Goal: Task Accomplishment & Management: Complete application form

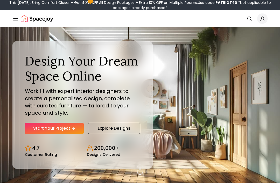
click at [72, 131] on icon "Hero section" at bounding box center [73, 129] width 4 height 4
click at [68, 134] on link "Start Your Project" at bounding box center [54, 128] width 59 height 11
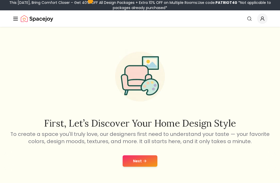
click at [141, 161] on button "Next" at bounding box center [140, 161] width 35 height 11
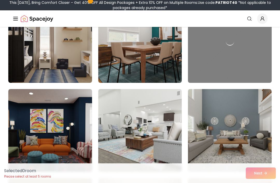
scroll to position [434, 0]
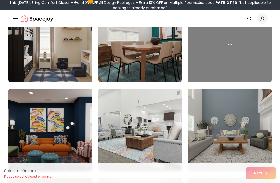
click at [227, 120] on img at bounding box center [230, 130] width 84 height 83
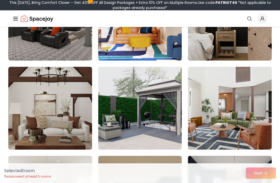
scroll to position [1270, 0]
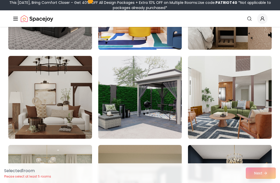
click at [246, 18] on link "Search" at bounding box center [249, 18] width 11 height 9
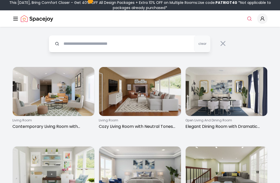
click at [182, 42] on input "text" at bounding box center [130, 43] width 162 height 17
type input "*********"
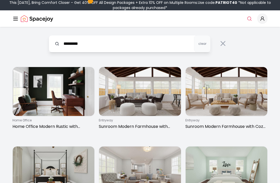
click at [227, 56] on div "********* clear" at bounding box center [139, 42] width 199 height 31
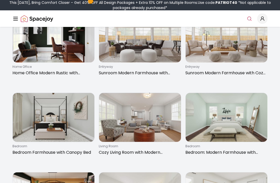
scroll to position [54, 0]
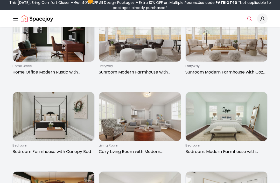
click at [226, 113] on img at bounding box center [227, 116] width 82 height 49
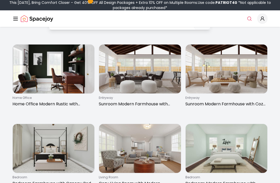
scroll to position [0, 0]
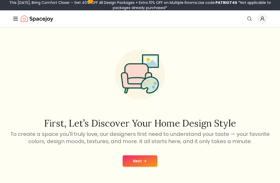
click at [147, 161] on button "Next" at bounding box center [140, 161] width 35 height 11
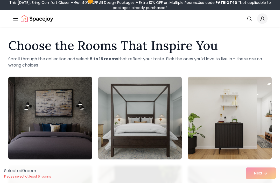
click at [160, 128] on img at bounding box center [140, 118] width 84 height 83
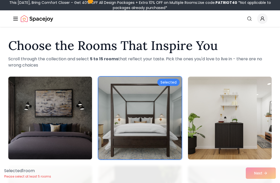
click at [208, 101] on img at bounding box center [230, 118] width 84 height 83
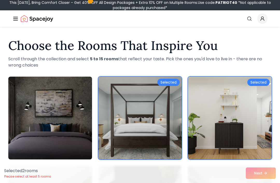
click at [77, 113] on img at bounding box center [50, 118] width 84 height 83
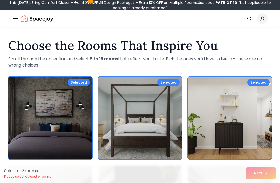
click at [234, 123] on img at bounding box center [230, 118] width 84 height 83
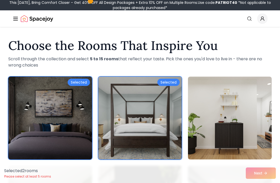
click at [70, 125] on img at bounding box center [50, 118] width 84 height 83
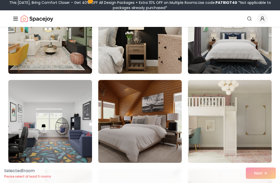
click at [240, 101] on img at bounding box center [230, 121] width 84 height 83
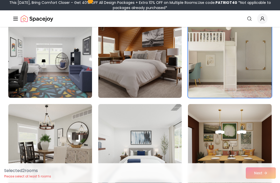
scroll to position [239, 0]
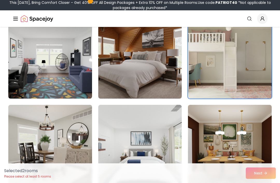
click at [225, 69] on img at bounding box center [230, 57] width 84 height 83
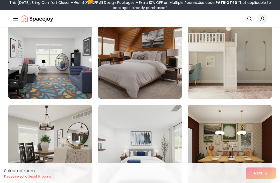
click at [164, 146] on img at bounding box center [140, 146] width 84 height 83
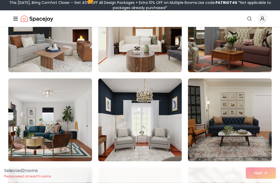
scroll to position [445, 0]
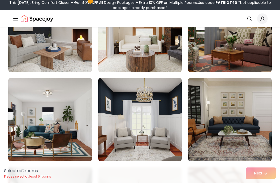
click at [75, 136] on img at bounding box center [50, 119] width 84 height 83
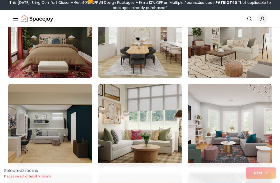
scroll to position [617, 0]
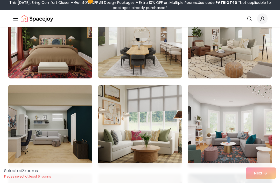
click at [169, 128] on img at bounding box center [140, 126] width 84 height 83
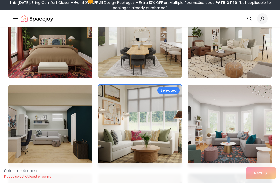
click at [227, 120] on img at bounding box center [230, 126] width 84 height 83
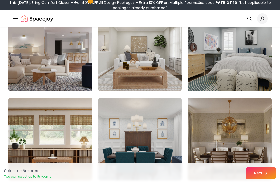
scroll to position [782, 0]
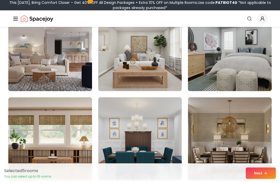
click at [60, 65] on img at bounding box center [50, 49] width 84 height 83
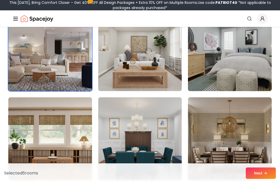
click at [160, 132] on img at bounding box center [140, 139] width 84 height 83
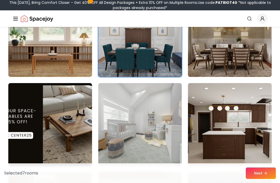
click at [161, 115] on img at bounding box center [140, 124] width 84 height 83
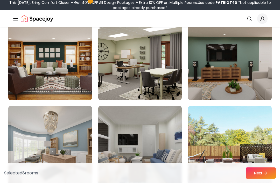
scroll to position [1220, 0]
click at [259, 179] on button "Next" at bounding box center [261, 173] width 30 height 11
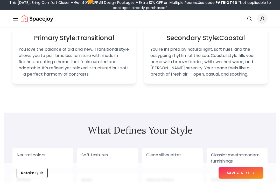
scroll to position [361, 0]
click at [250, 179] on button "SAVE & NEXT" at bounding box center [241, 173] width 45 height 11
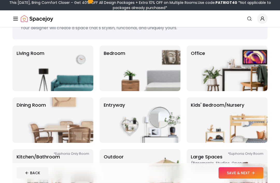
scroll to position [27, 0]
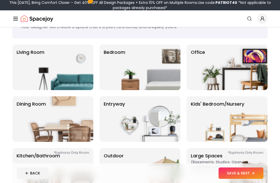
click at [153, 76] on img at bounding box center [147, 68] width 66 height 46
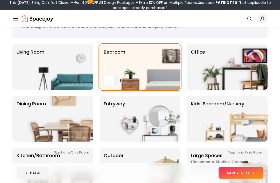
scroll to position [26, 0]
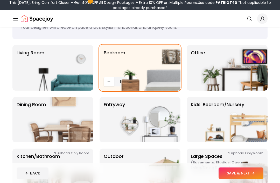
click at [230, 179] on button "SAVE & NEXT" at bounding box center [241, 173] width 45 height 11
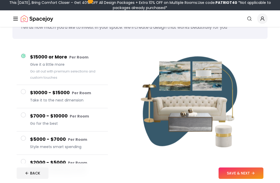
click at [23, 162] on span at bounding box center [23, 161] width 5 height 5
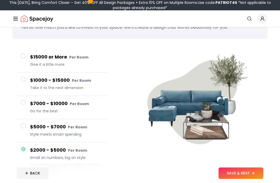
click at [237, 179] on button "SAVE & NEXT" at bounding box center [241, 173] width 45 height 11
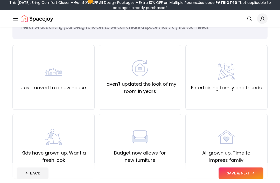
click at [163, 86] on label "Haven't updated the look of my room in years" at bounding box center [139, 88] width 73 height 15
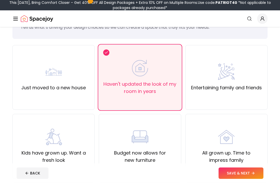
click at [253, 176] on icon at bounding box center [253, 173] width 4 height 4
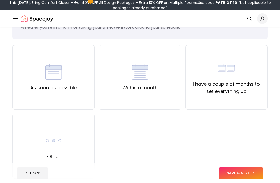
click at [65, 86] on label "As soon as possible" at bounding box center [53, 87] width 46 height 7
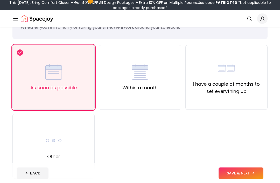
click at [239, 179] on button "SAVE & NEXT" at bounding box center [241, 173] width 45 height 11
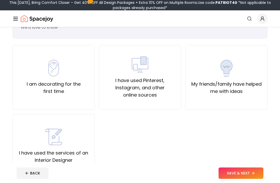
click at [251, 179] on button "SAVE & NEXT" at bounding box center [241, 173] width 45 height 11
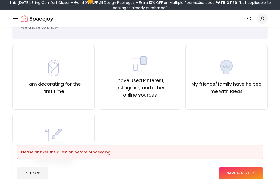
click at [55, 89] on label "I am decorating for the first time" at bounding box center [53, 88] width 73 height 15
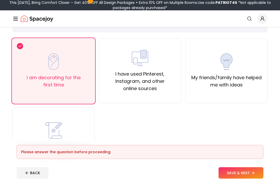
scroll to position [38, 0]
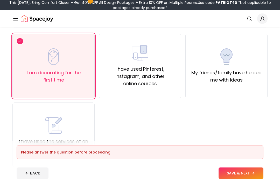
click at [241, 179] on button "SAVE & NEXT" at bounding box center [241, 173] width 45 height 11
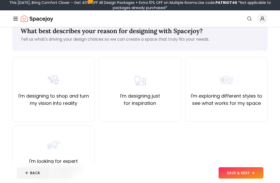
scroll to position [15, 0]
click at [246, 183] on footer "BACK SAVE & NEXT" at bounding box center [139, 174] width 255 height 20
click at [245, 183] on footer "BACK SAVE & NEXT" at bounding box center [139, 174] width 255 height 20
click at [240, 179] on button "SAVE & NEXT" at bounding box center [241, 173] width 45 height 11
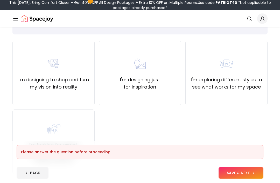
scroll to position [38, 0]
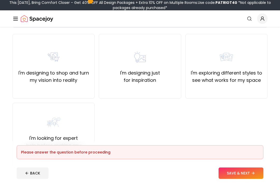
click at [155, 98] on div "I'm designing just for inspiration" at bounding box center [140, 66] width 82 height 65
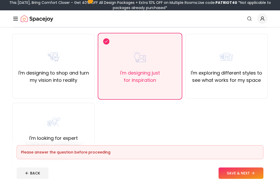
click at [233, 181] on footer "Please answer the question before proceeding BACK SAVE & NEXT" at bounding box center [139, 162] width 255 height 42
click at [247, 179] on button "SAVE & NEXT" at bounding box center [241, 173] width 45 height 11
